Goal: Task Accomplishment & Management: Complete application form

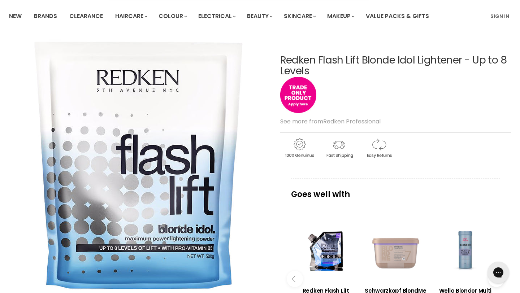
scroll to position [58, 0]
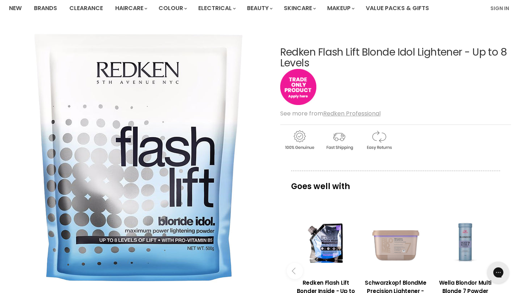
click at [302, 81] on img "Main content" at bounding box center [298, 87] width 36 height 36
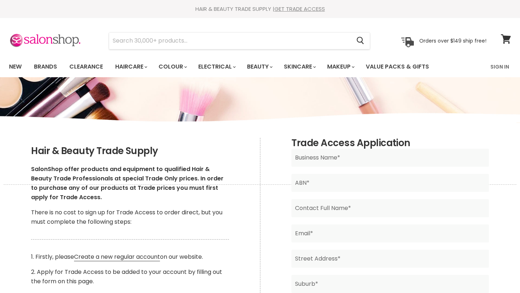
click at [354, 148] on h2 "Trade Access Application" at bounding box center [389, 143] width 197 height 11
